Goal: Task Accomplishment & Management: Manage account settings

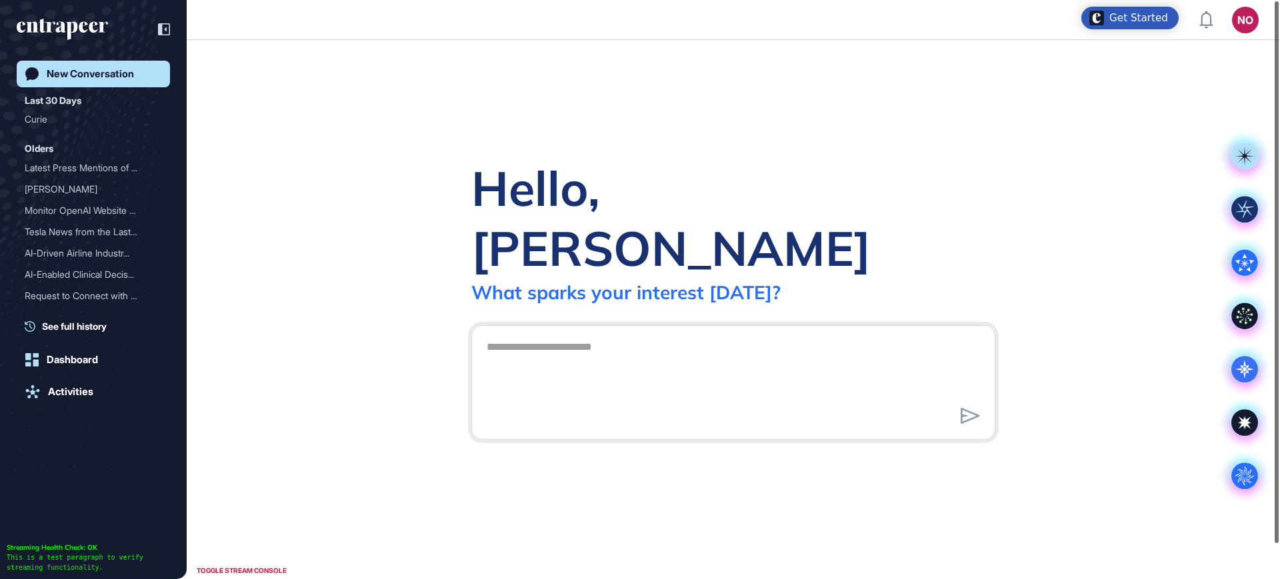
scroll to position [1, 1]
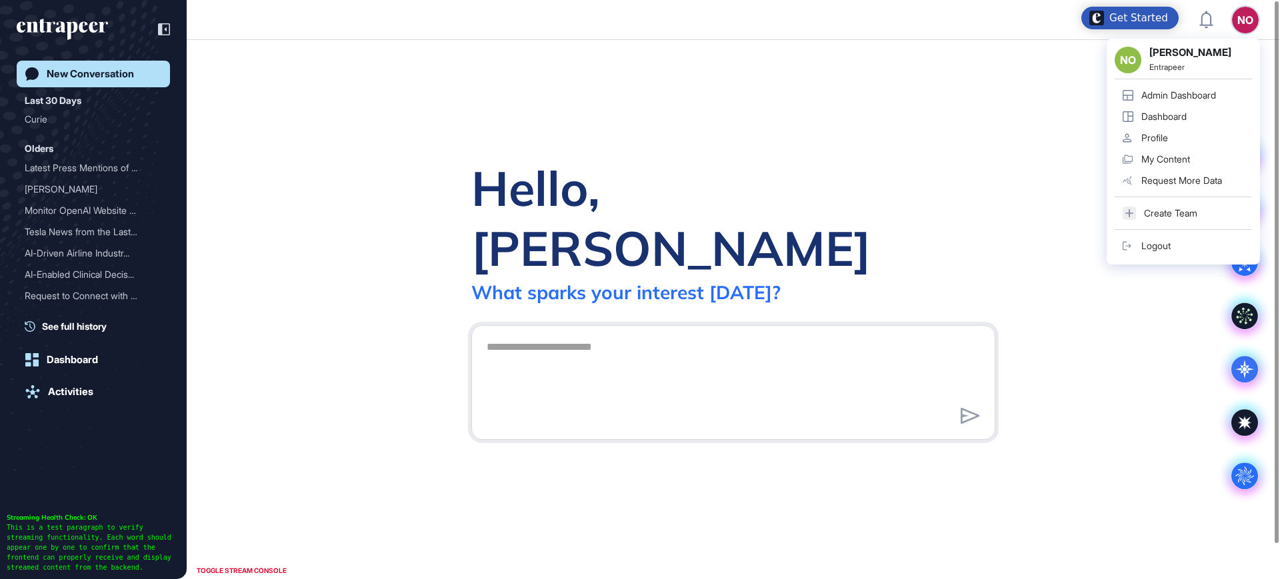
click at [1201, 91] on div "Admin Dashboard" at bounding box center [1179, 95] width 75 height 11
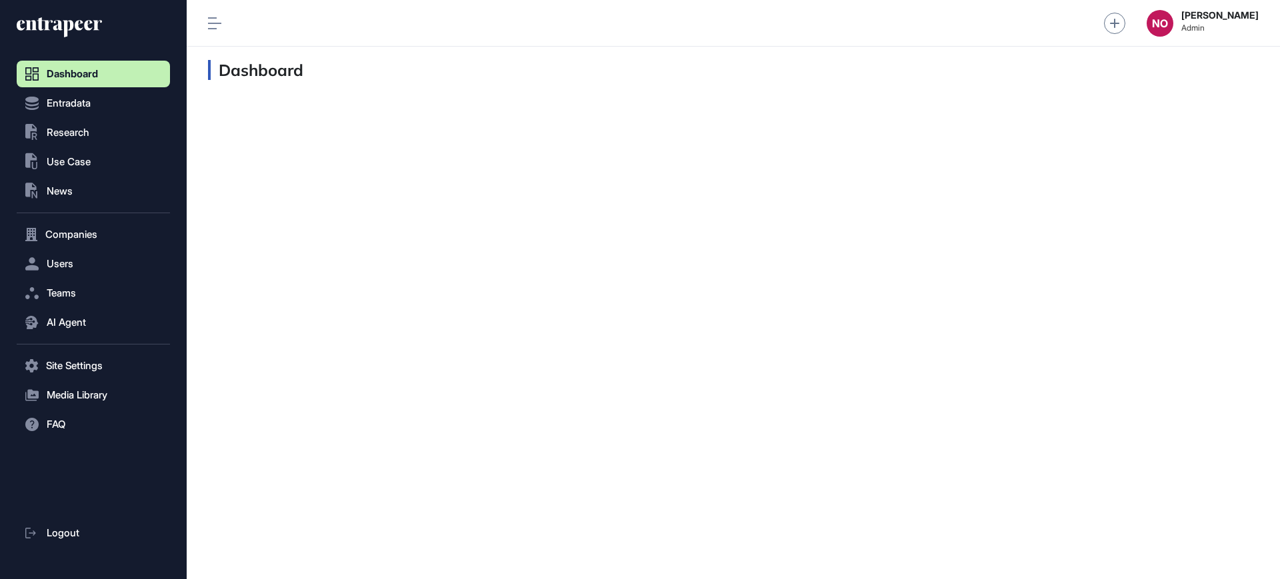
scroll to position [1, 1]
click at [81, 263] on button "Users" at bounding box center [93, 264] width 153 height 27
click at [83, 285] on link "User List" at bounding box center [96, 292] width 147 height 24
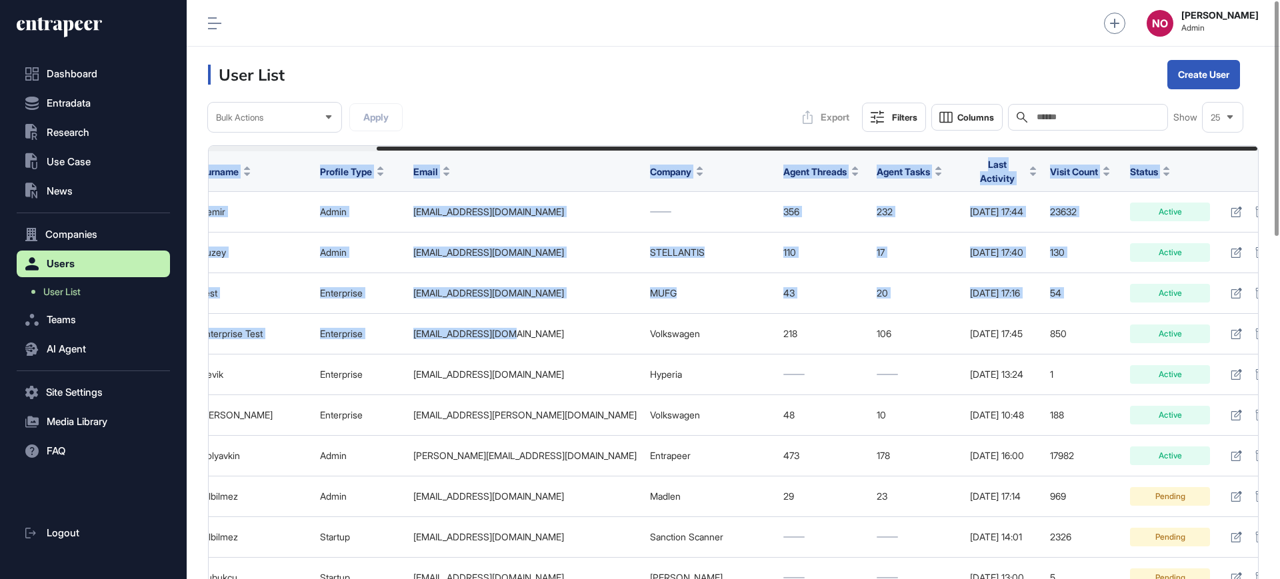
scroll to position [0, 201]
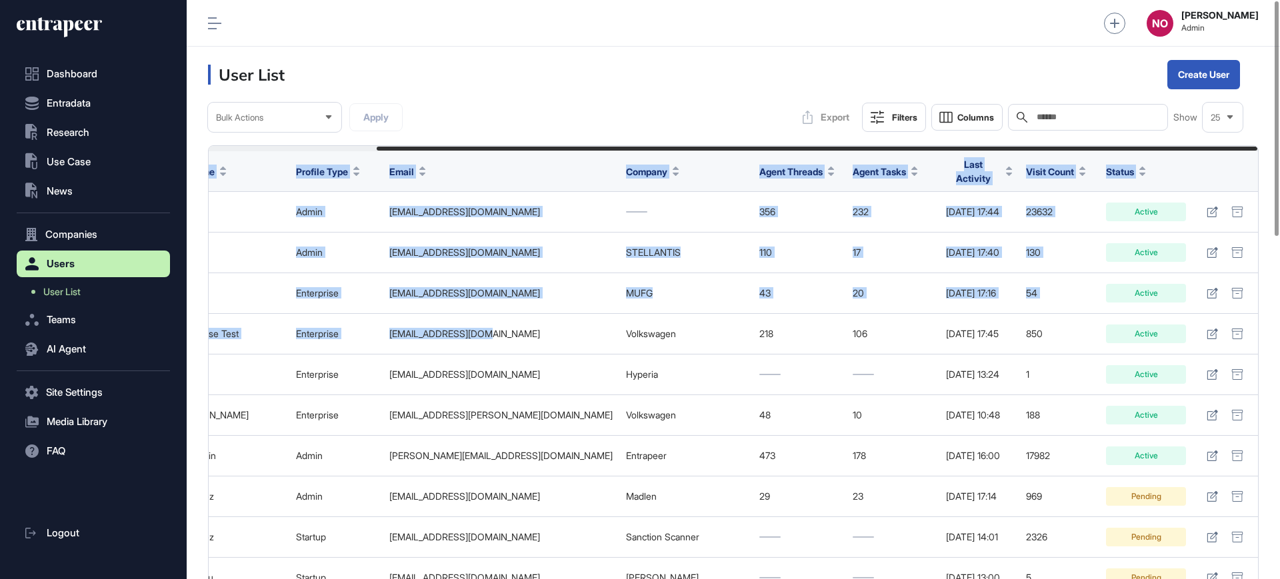
drag, startPoint x: 780, startPoint y: 325, endPoint x: 1280, endPoint y: 334, distance: 499.5
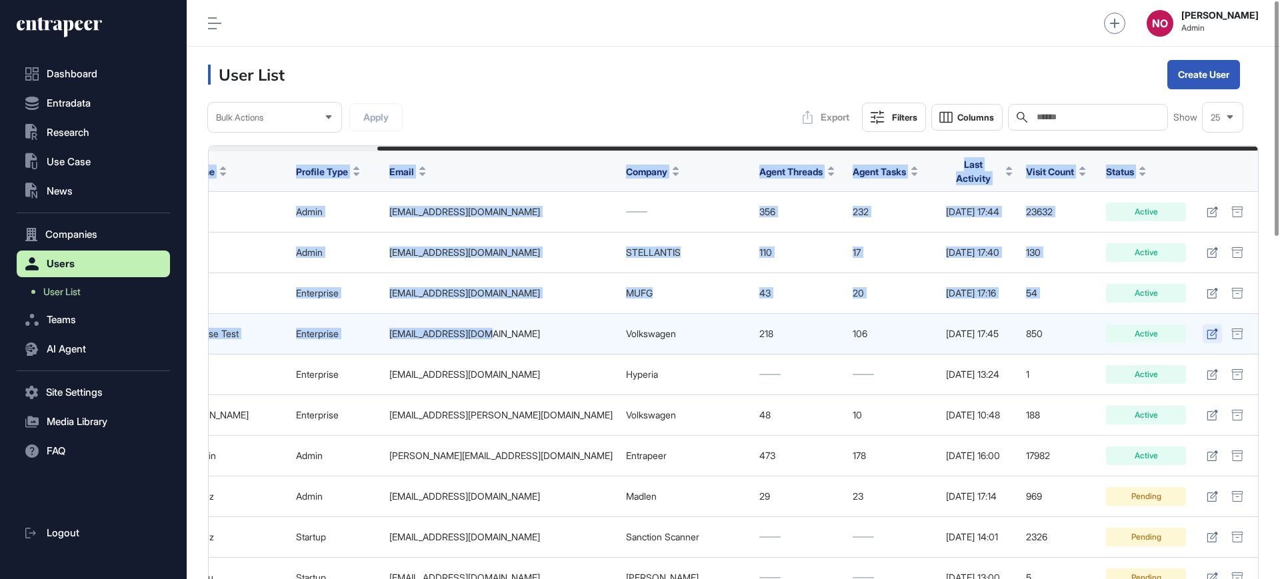
click at [1215, 329] on icon at bounding box center [1212, 334] width 11 height 11
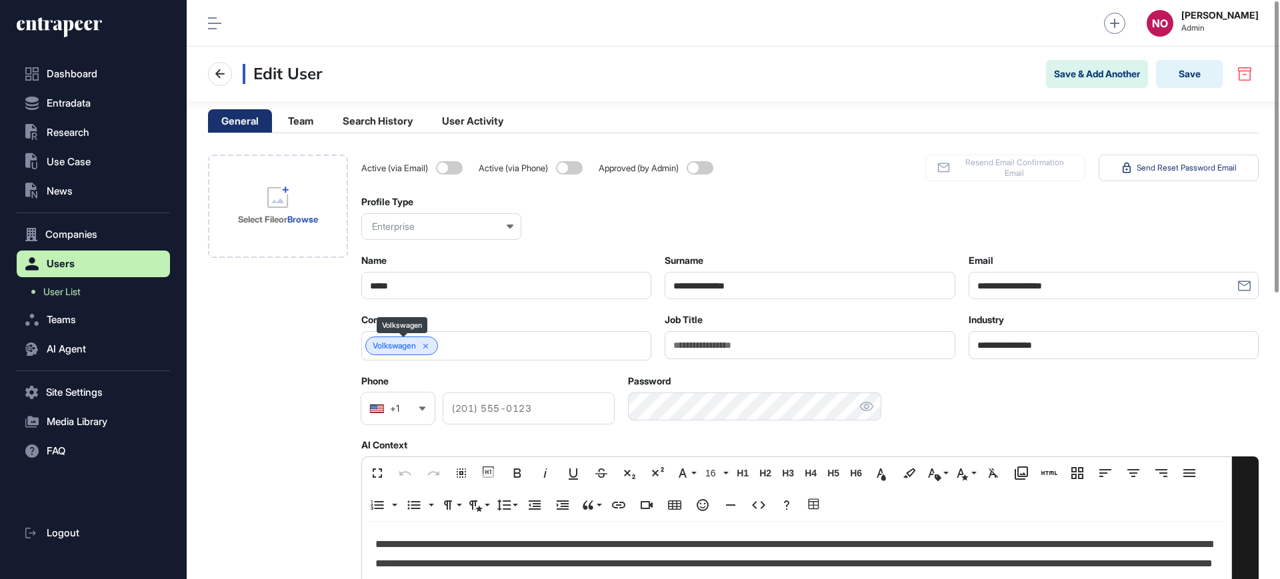
click at [435, 341] on div "Volkswagen" at bounding box center [401, 346] width 73 height 19
click at [429, 348] on icon at bounding box center [425, 346] width 9 height 9
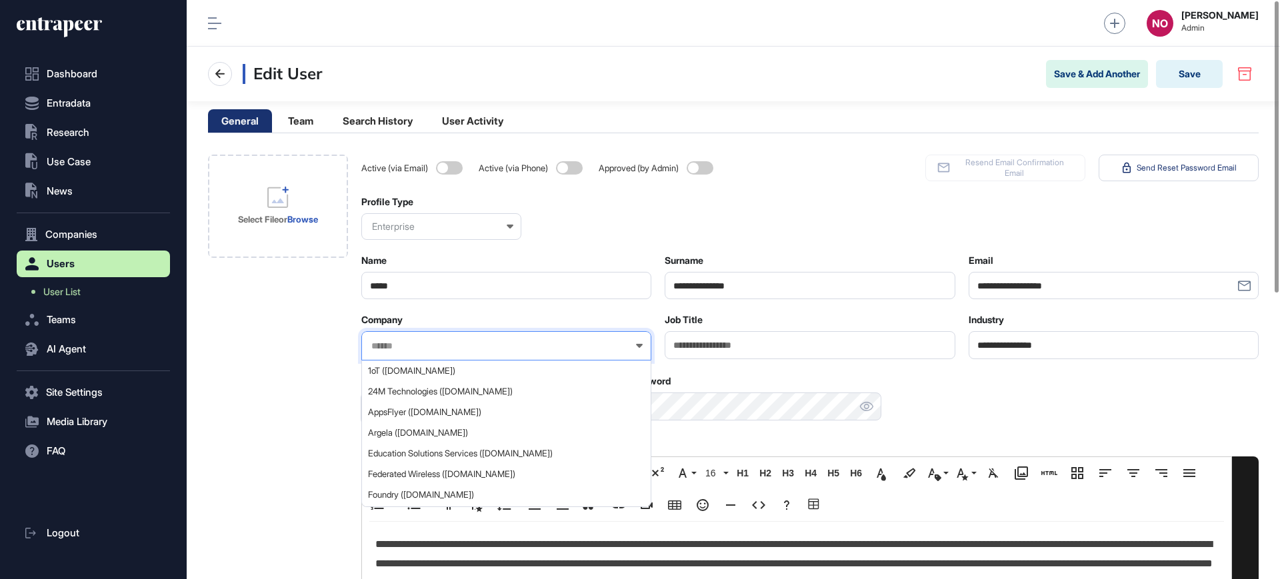
click at [431, 348] on input "text" at bounding box center [497, 346] width 255 height 11
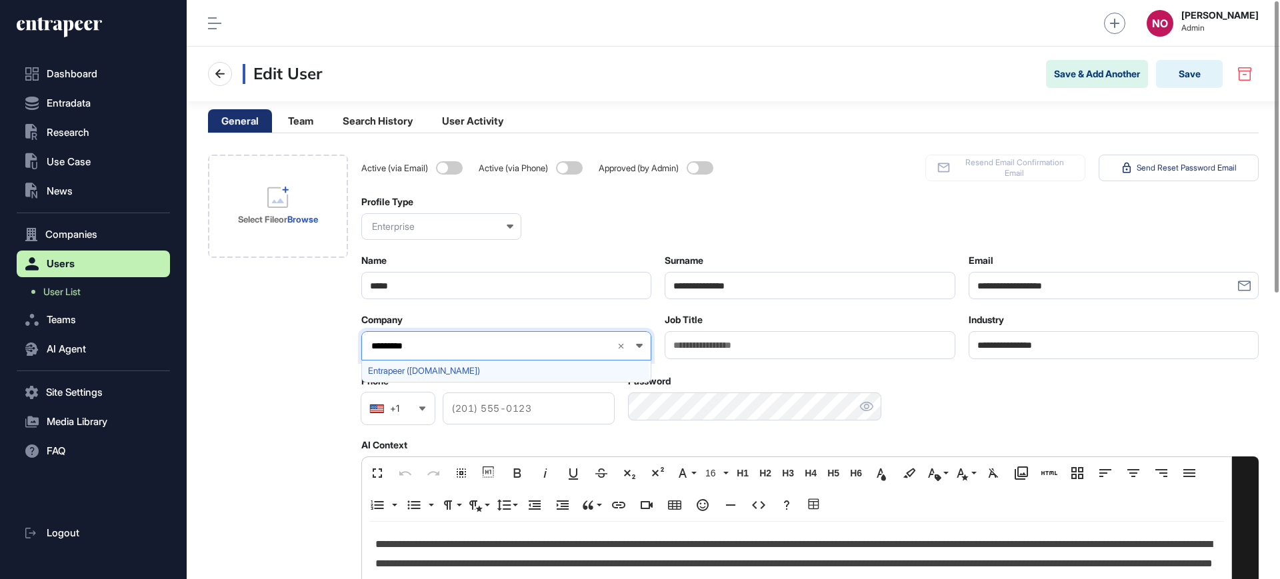
type input "*********"
click at [435, 373] on span "Entrapeer (entrapeer.com)" at bounding box center [505, 371] width 275 height 10
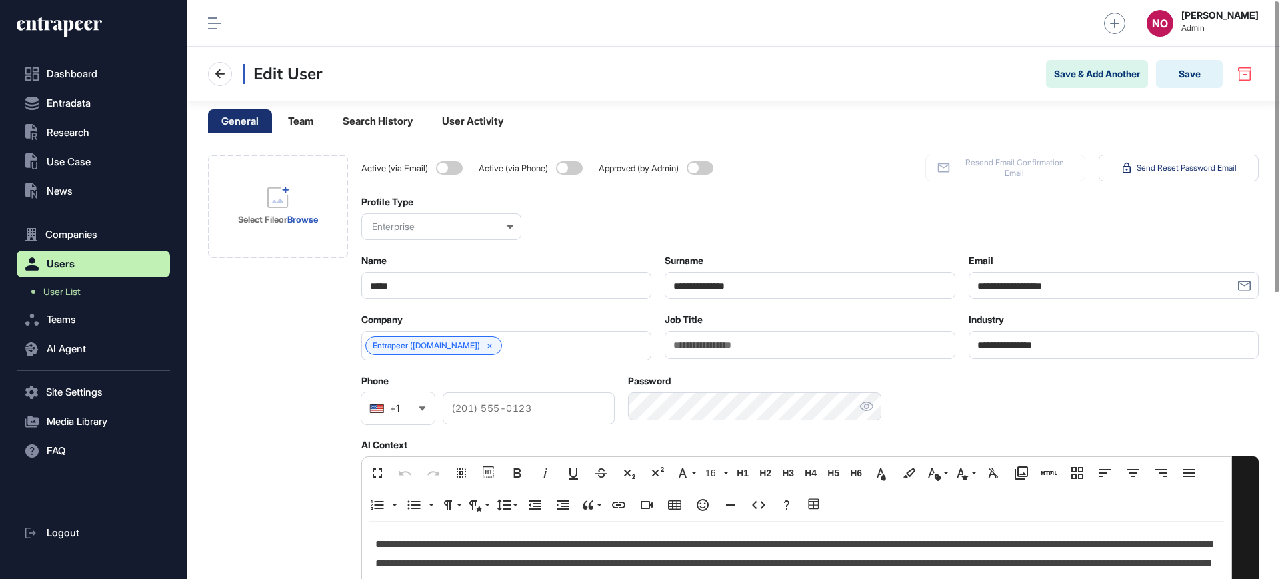
click at [419, 555] on p "**********" at bounding box center [796, 563] width 843 height 57
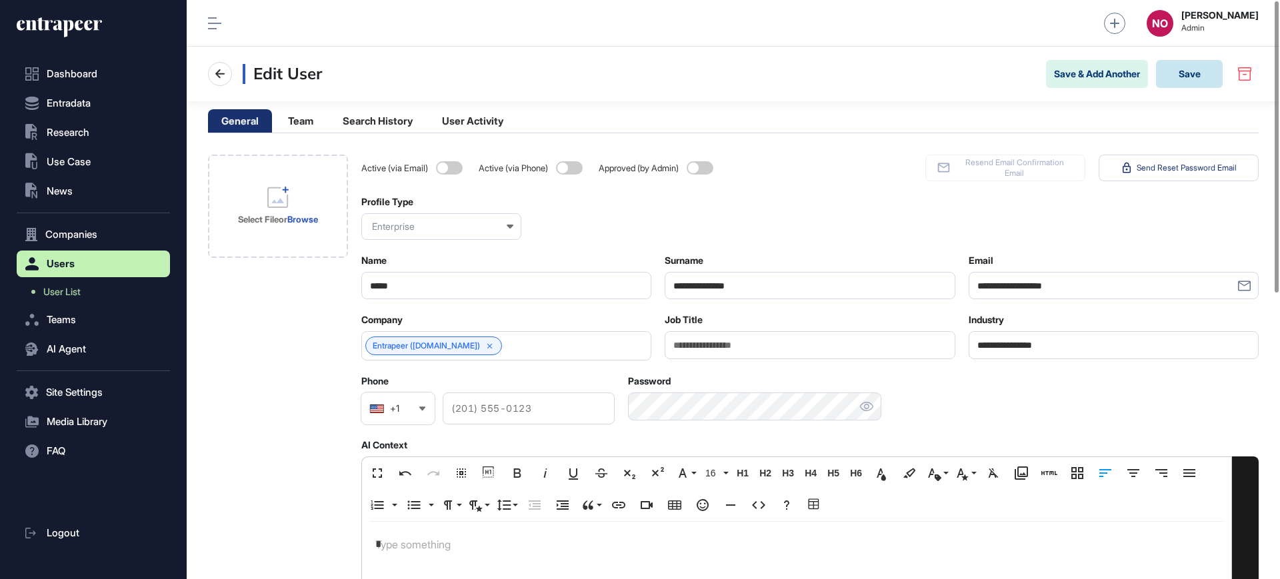
click at [1176, 75] on button "Save" at bounding box center [1189, 74] width 67 height 28
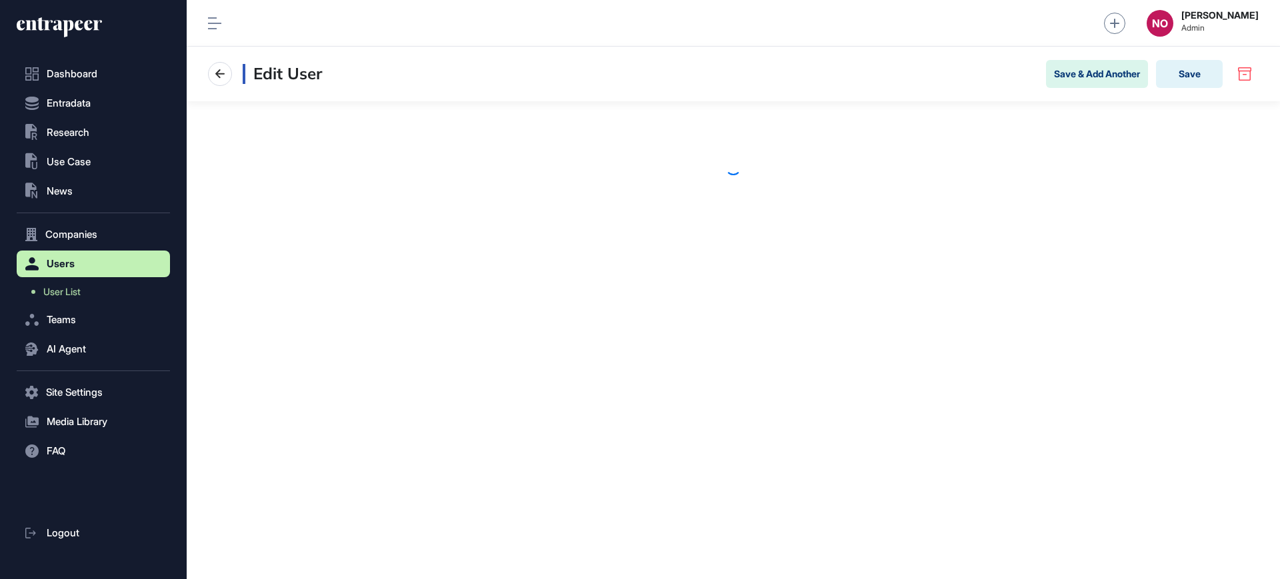
scroll to position [1, 1]
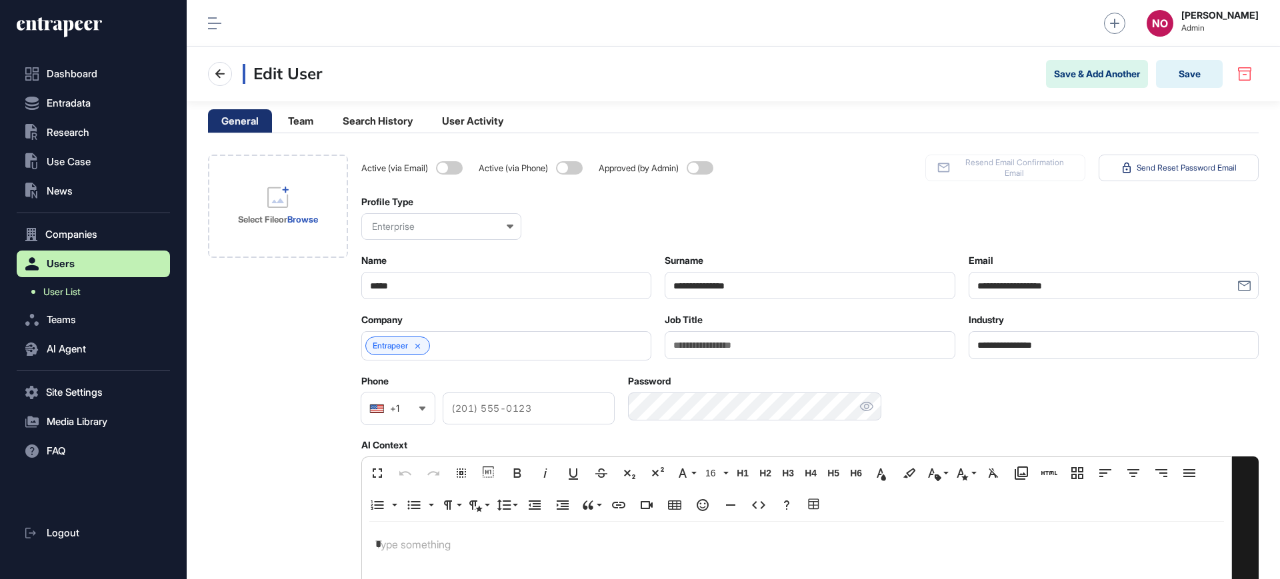
drag, startPoint x: 0, startPoint y: 0, endPoint x: 74, endPoint y: 293, distance: 302.6
click at [74, 293] on span "User List" at bounding box center [61, 292] width 37 height 11
click at [496, 539] on p "*" at bounding box center [796, 544] width 843 height 19
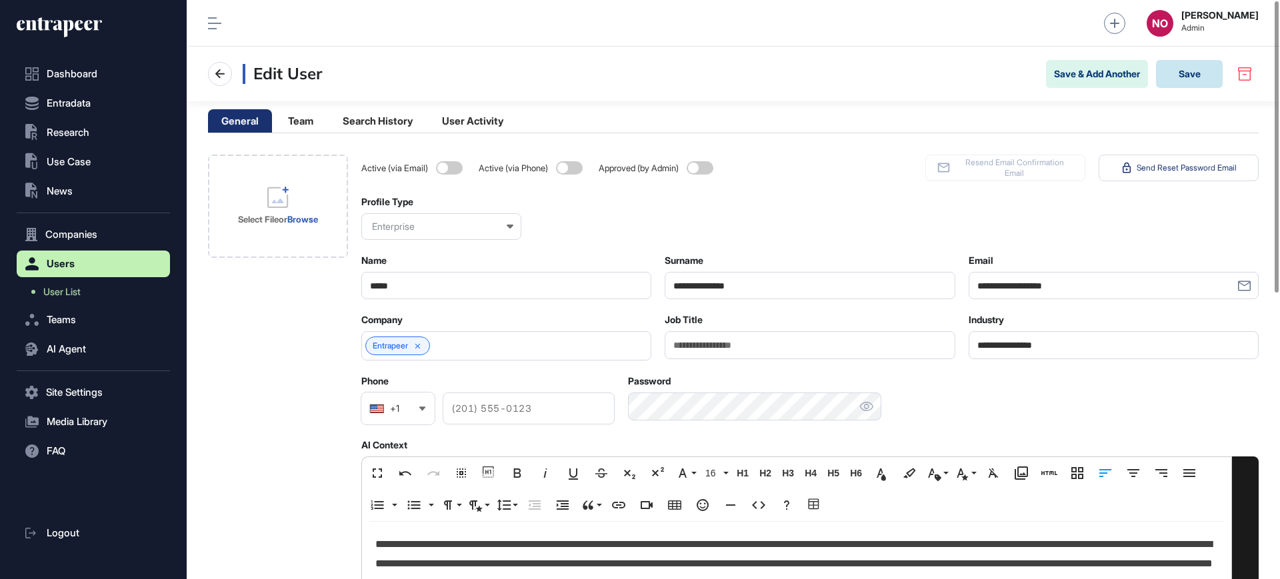
click at [1170, 81] on button "Save" at bounding box center [1189, 74] width 67 height 28
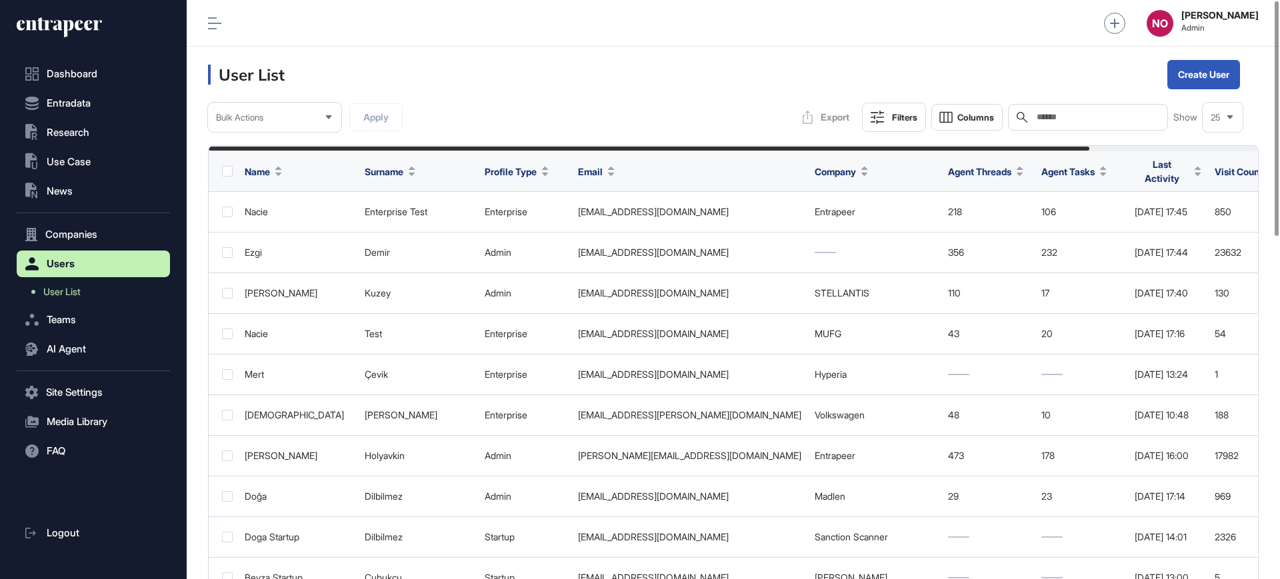
click at [1122, 118] on input "text" at bounding box center [1098, 117] width 124 height 11
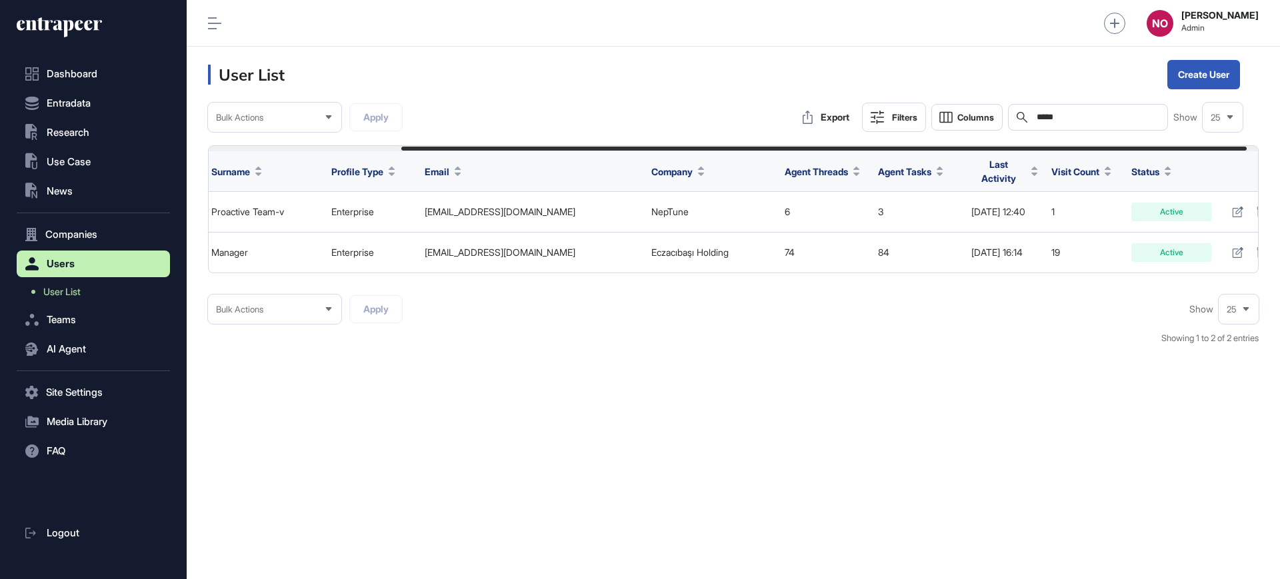
scroll to position [0, 253]
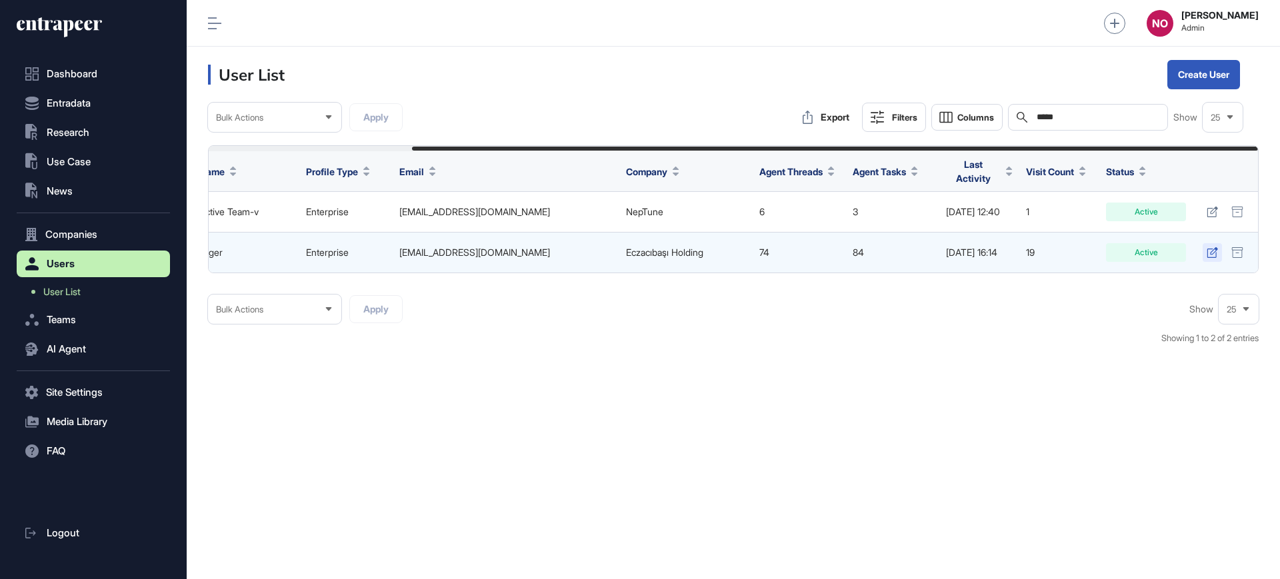
type input "*****"
click at [1212, 249] on icon at bounding box center [1212, 252] width 11 height 11
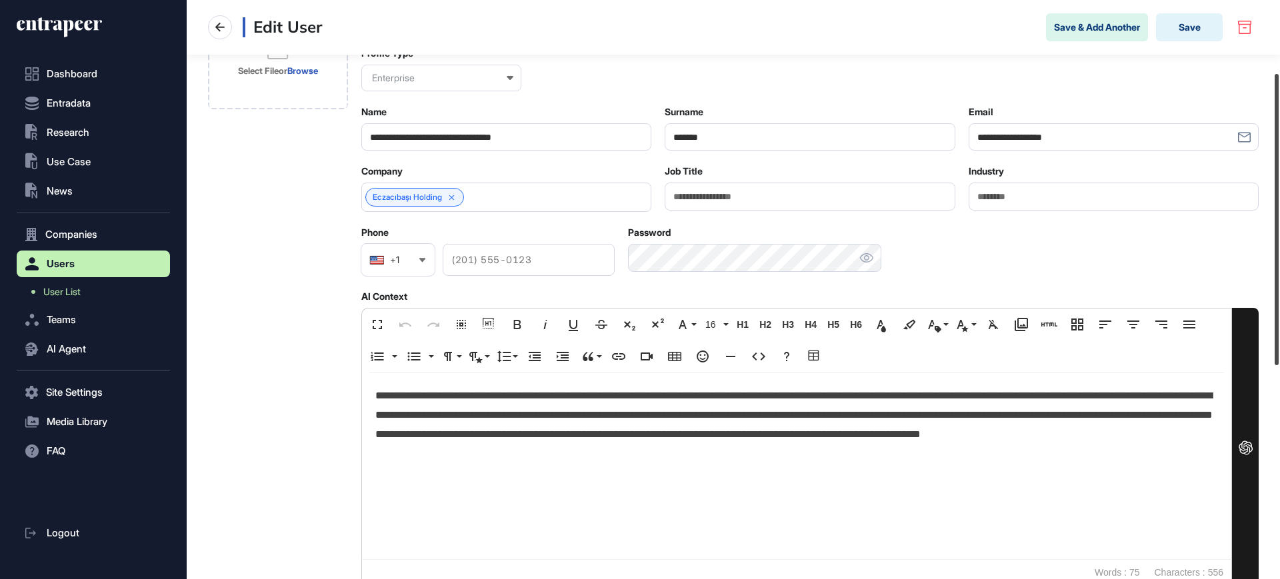
drag, startPoint x: 1280, startPoint y: 176, endPoint x: 1275, endPoint y: 257, distance: 80.8
click at [1279, 253] on div at bounding box center [1277, 219] width 4 height 291
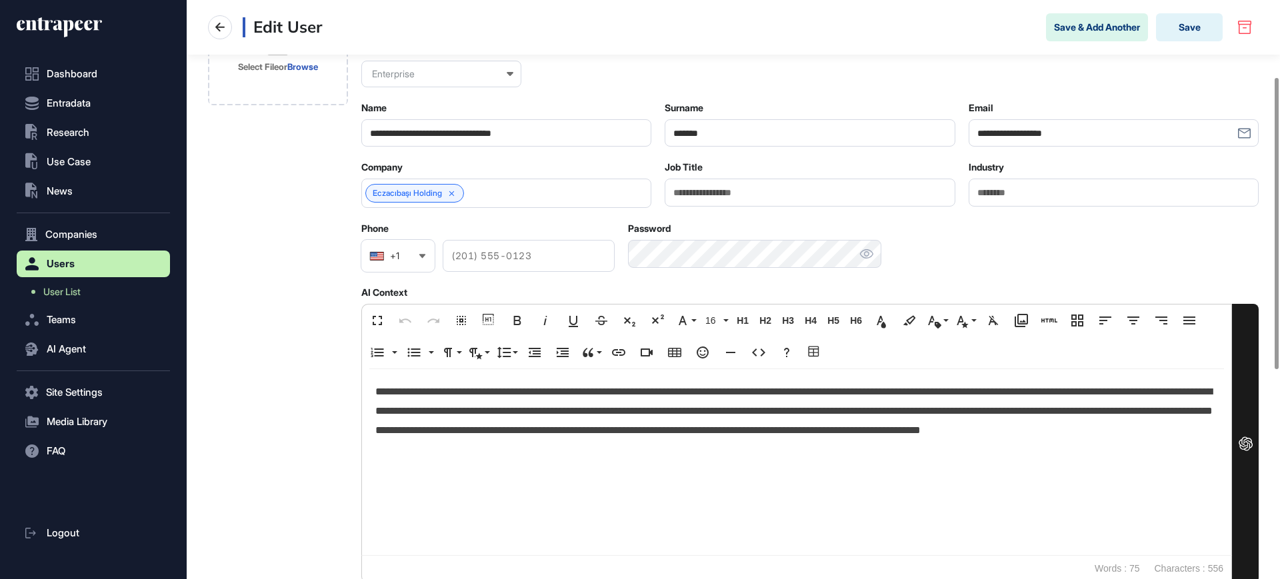
click at [624, 405] on p "**********" at bounding box center [796, 421] width 843 height 77
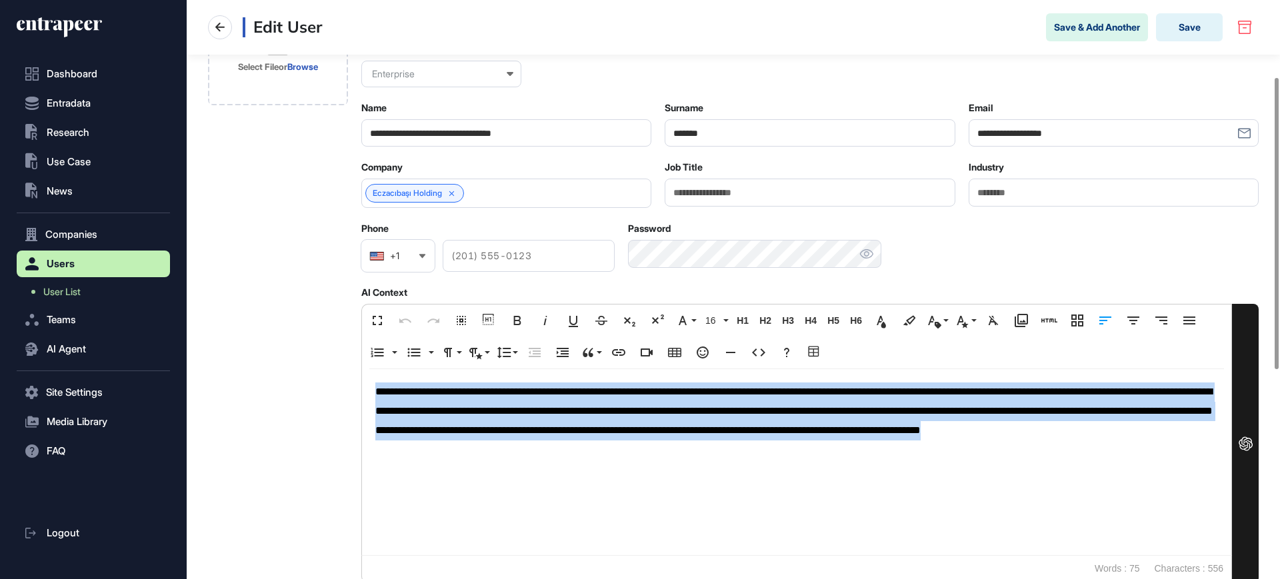
copy p "**********"
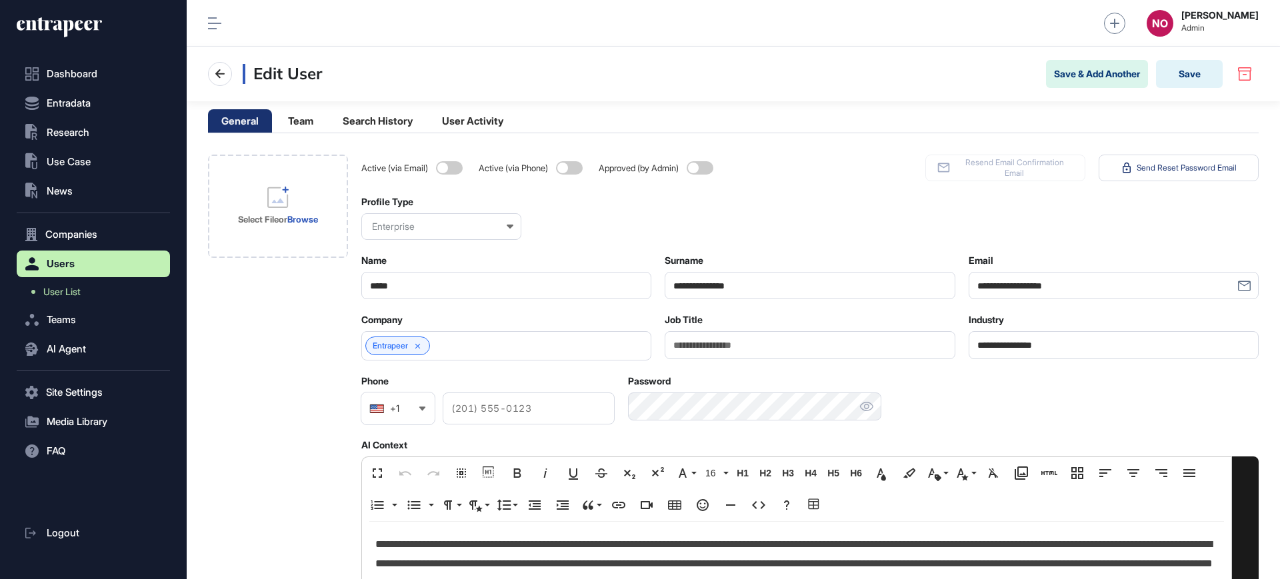
scroll to position [1, 1]
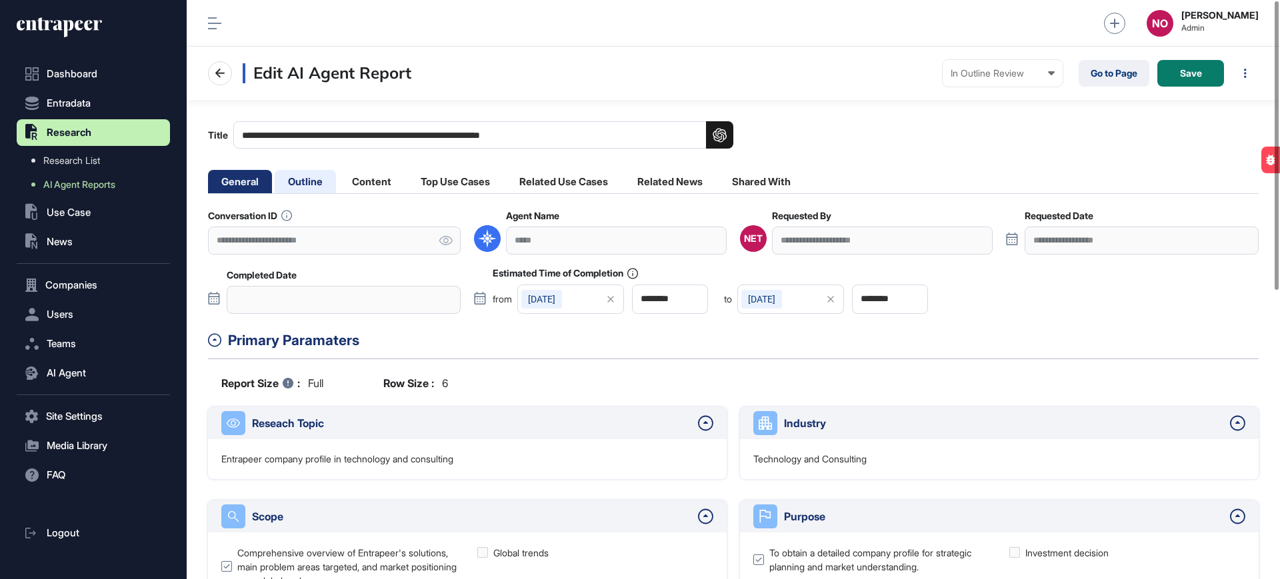
click at [306, 171] on li "Outline" at bounding box center [305, 181] width 61 height 23
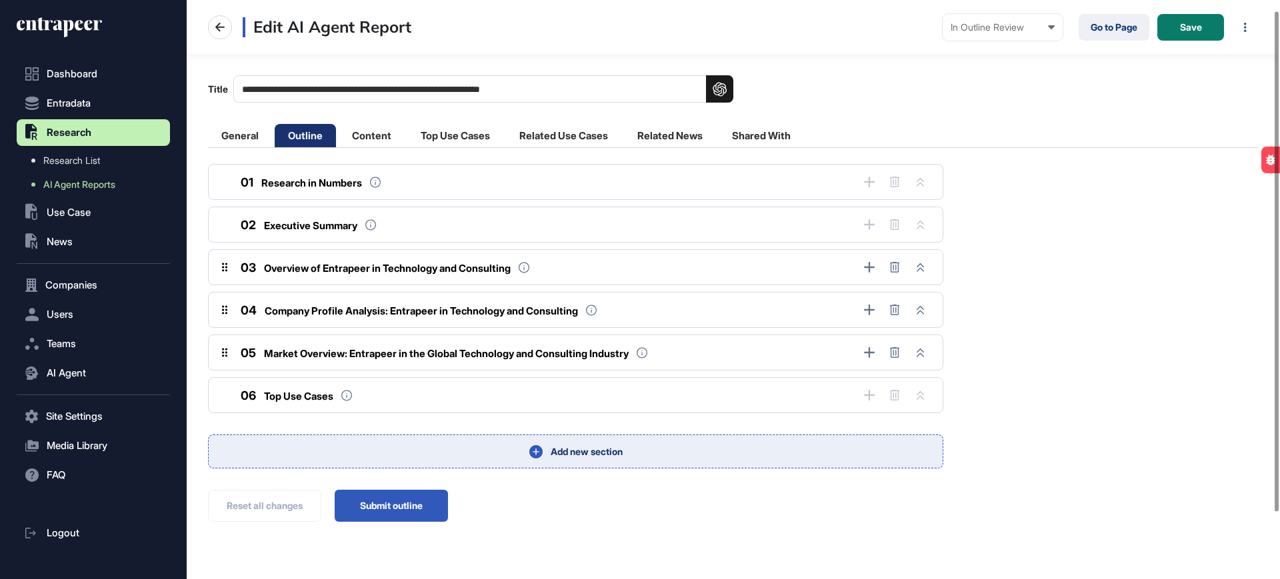
scroll to position [89, 0]
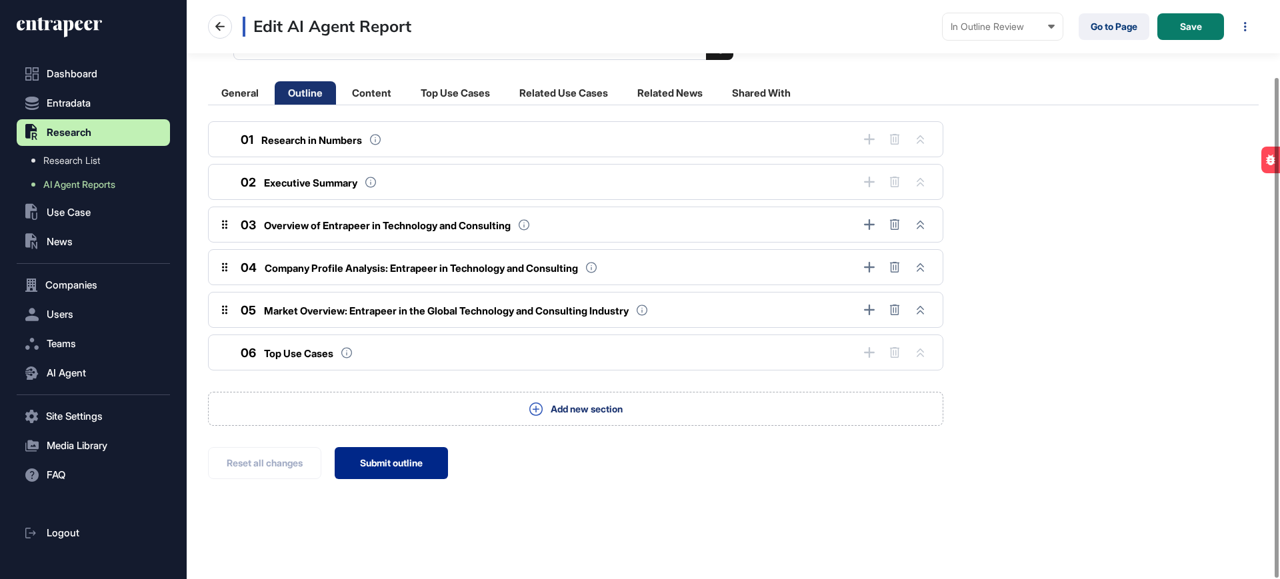
click at [431, 469] on button "Submit outline" at bounding box center [391, 463] width 113 height 32
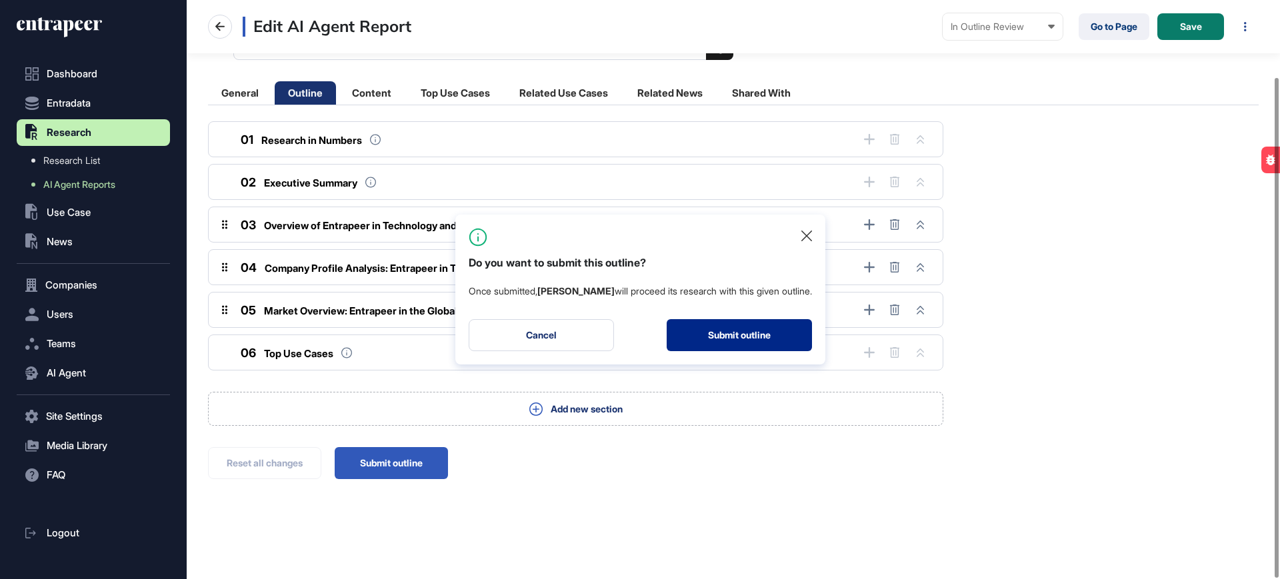
click at [748, 343] on button "Submit outline" at bounding box center [739, 335] width 145 height 32
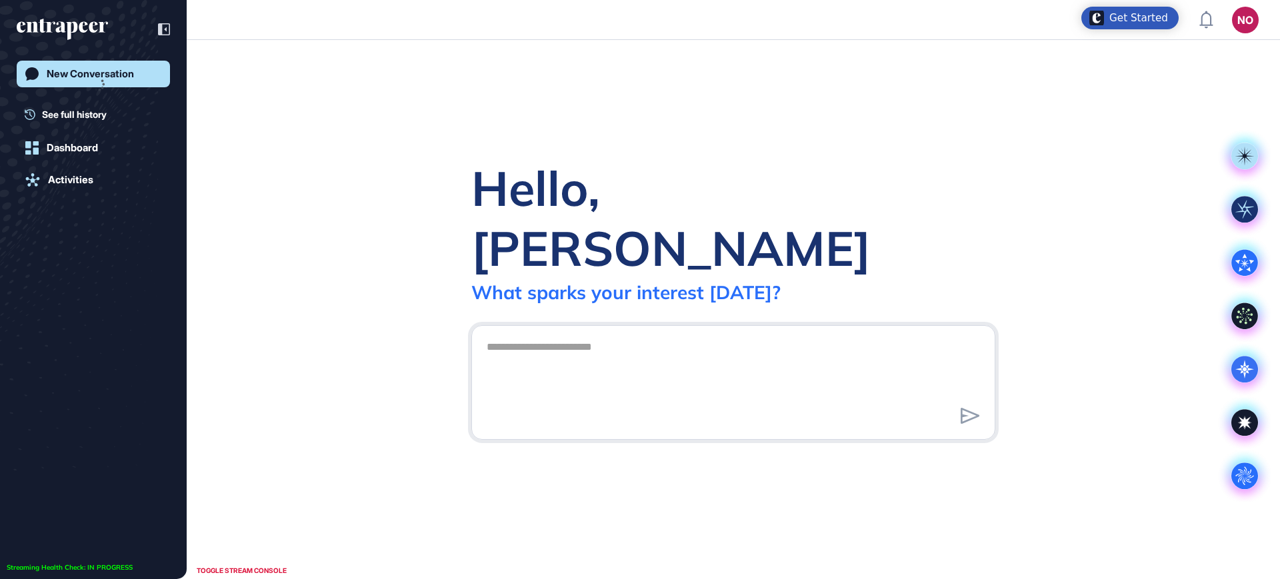
scroll to position [1, 1]
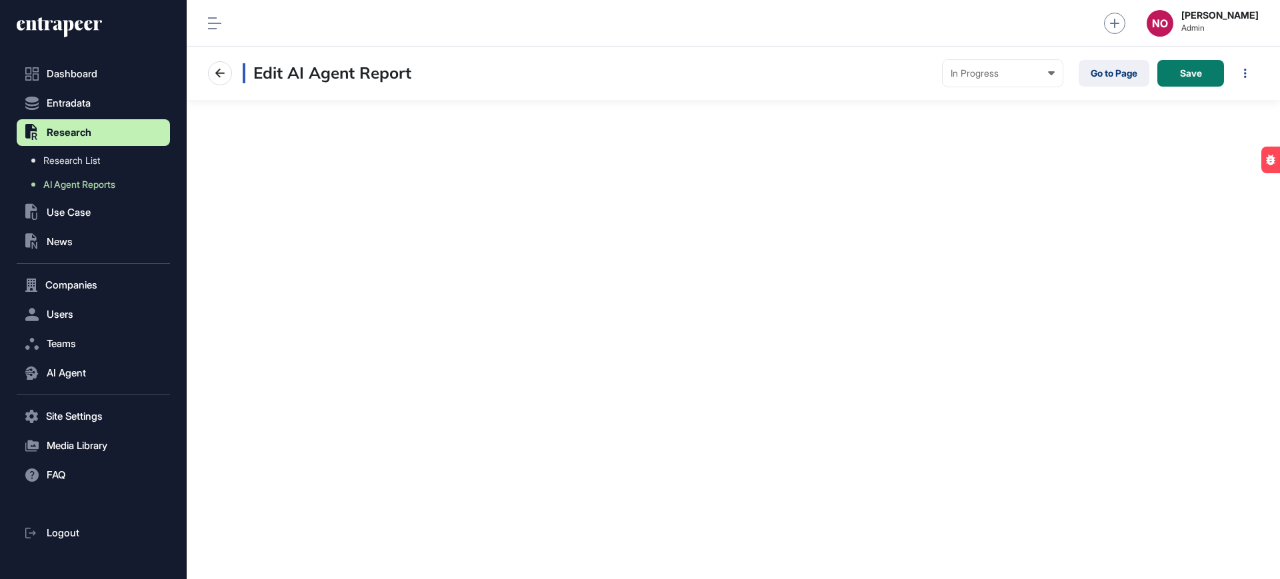
click at [67, 26] on icon at bounding box center [68, 28] width 11 height 17
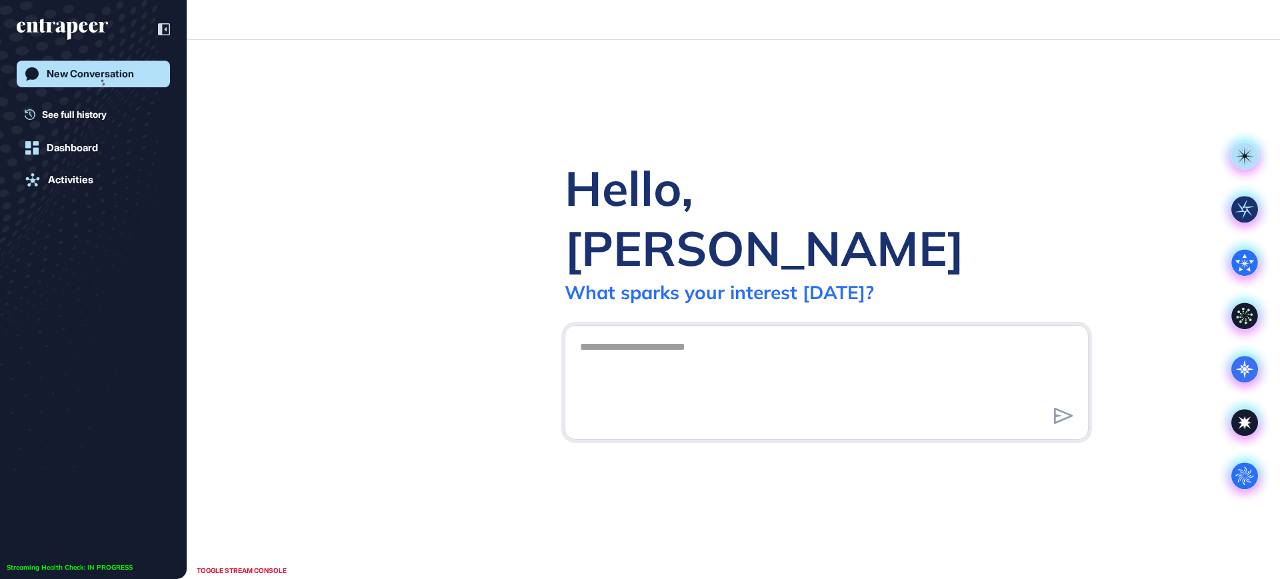
scroll to position [1, 1]
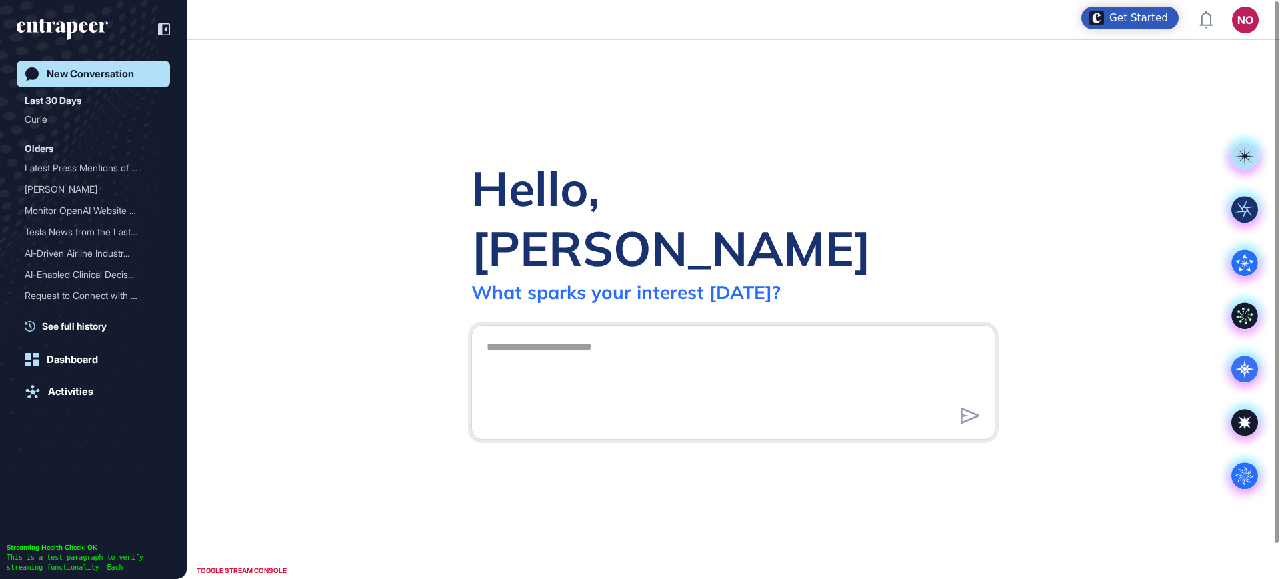
click at [853, 111] on div "Hello, [PERSON_NAME] What sparks your interest [DATE]? .cls-2{fill:#fff}" at bounding box center [734, 309] width 1094 height 539
